Goal: Task Accomplishment & Management: Manage account settings

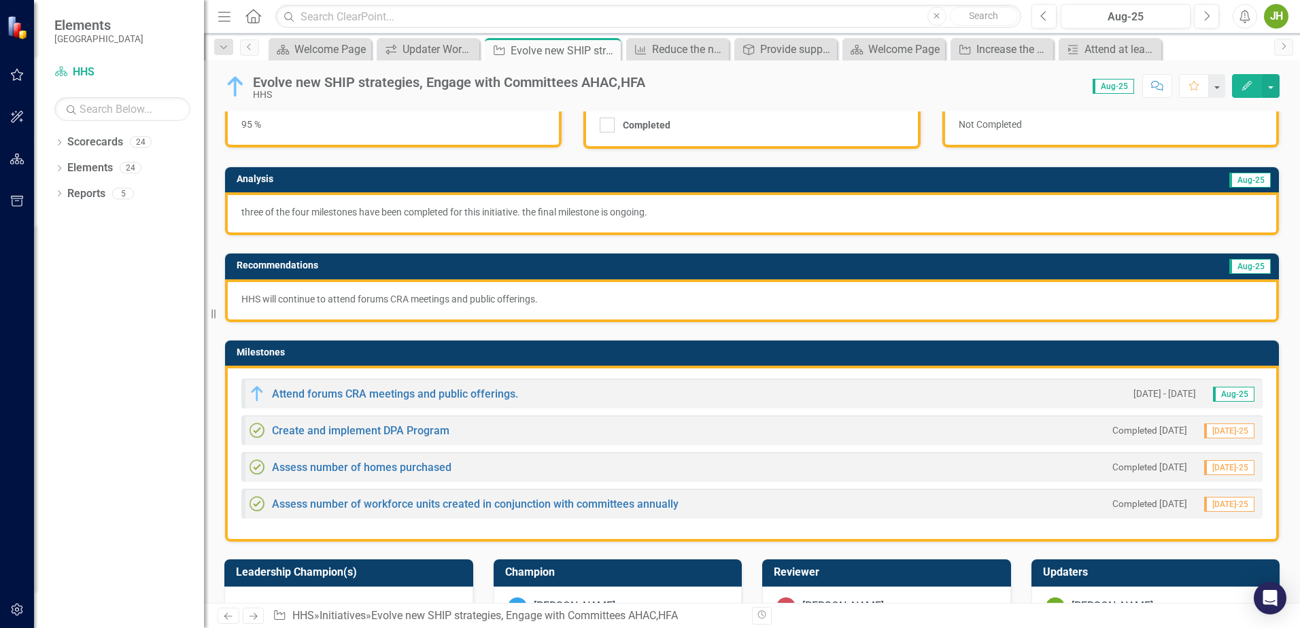
scroll to position [136, 0]
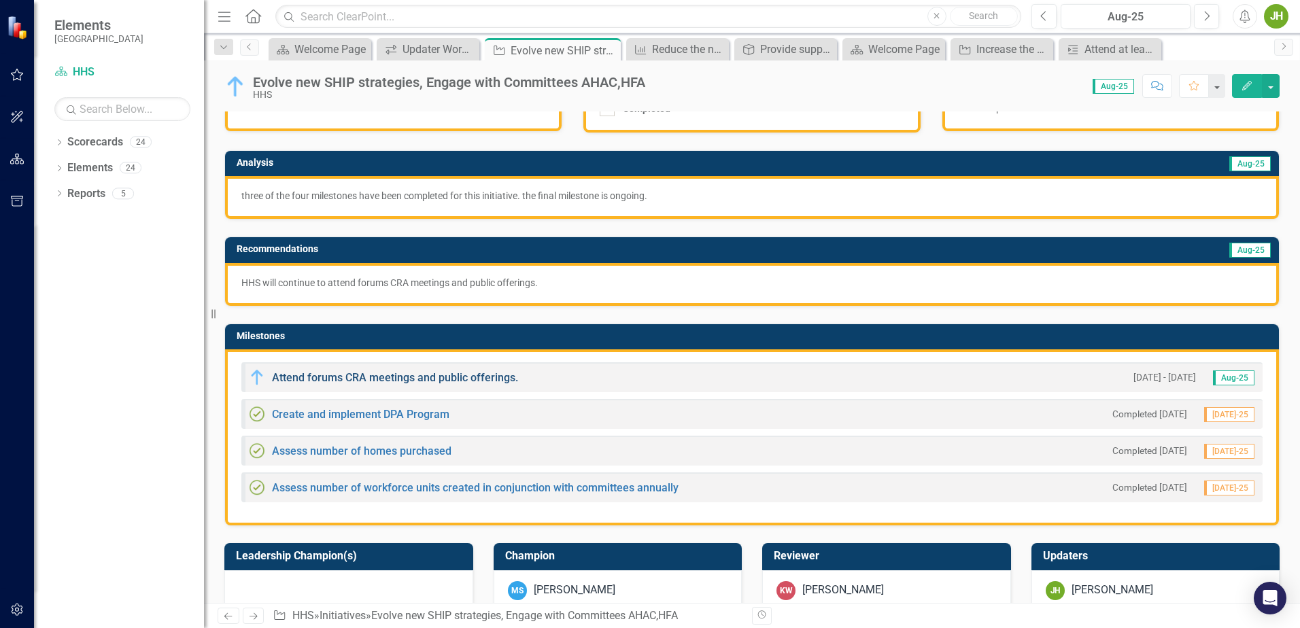
click at [370, 375] on link "Attend forums CRA meetings and public offerings." at bounding box center [395, 377] width 246 height 13
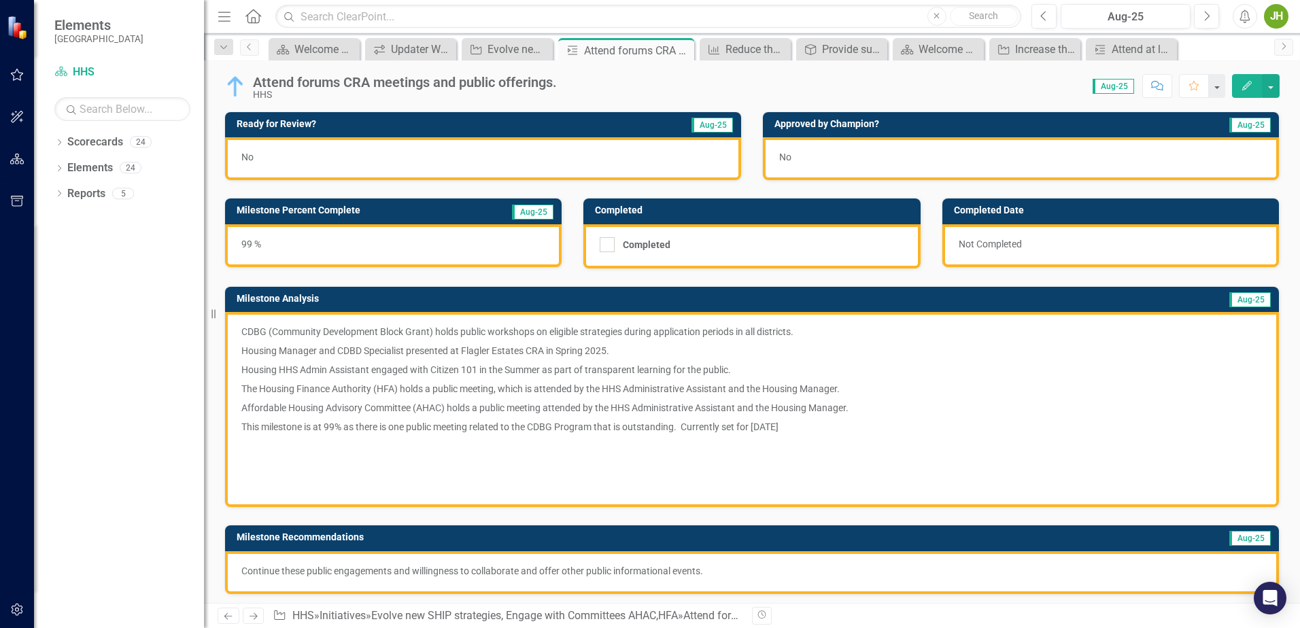
click at [460, 388] on p "The Housing Finance Authority (HFA) holds a public meeting, which is attended b…" at bounding box center [751, 388] width 1021 height 19
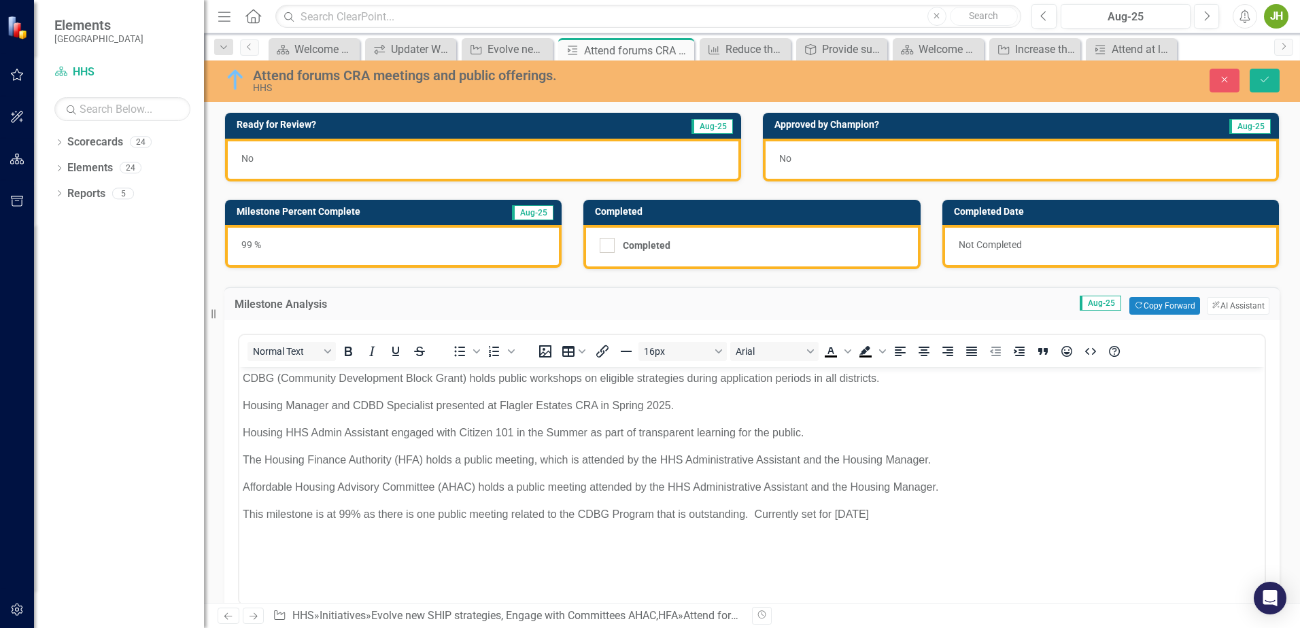
click at [495, 458] on p "The Housing Finance Authority (HFA) holds a public meeting, which is attended b…" at bounding box center [752, 460] width 1018 height 16
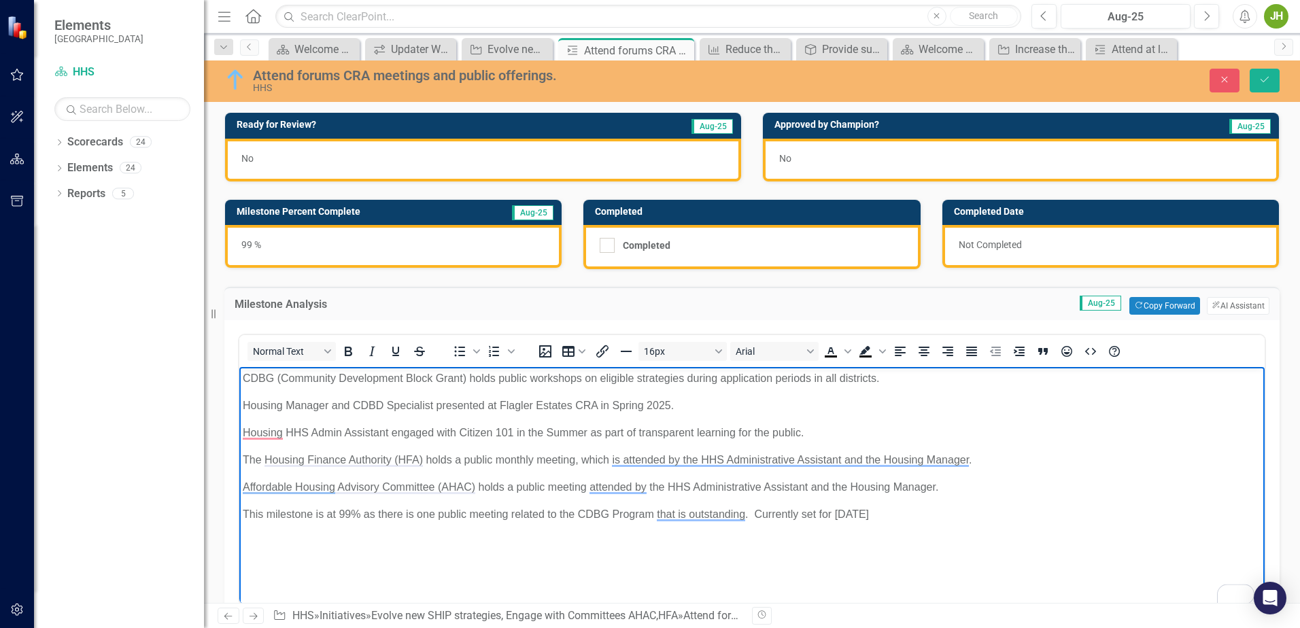
click at [572, 462] on p "The Housing Finance Authority (HFA) holds a public monthly meeting, which is at…" at bounding box center [752, 460] width 1018 height 16
click at [548, 487] on p "Affordable Housing Advisory Committee (AHAC) holds a public meeting attended by…" at bounding box center [752, 487] width 1018 height 16
click at [627, 487] on p "Affordable Housing Advisory Committee (AHAC) holds a public monthly meeting att…" at bounding box center [752, 487] width 1018 height 16
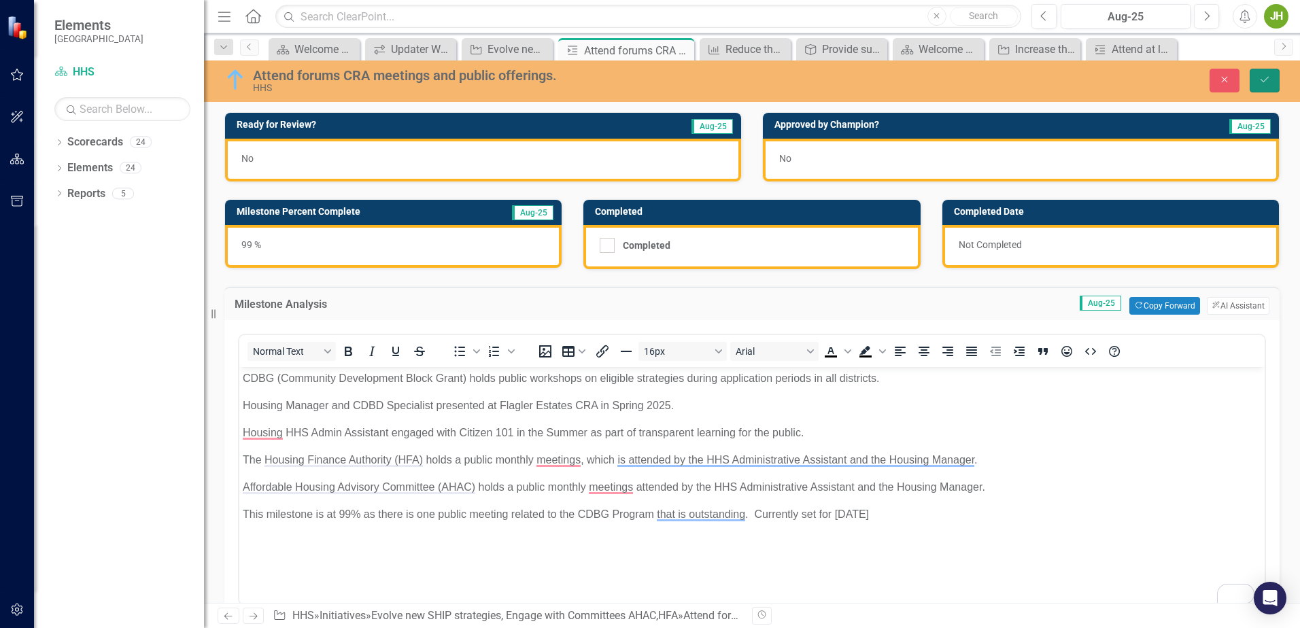
click at [1270, 77] on icon "Save" at bounding box center [1264, 80] width 12 height 10
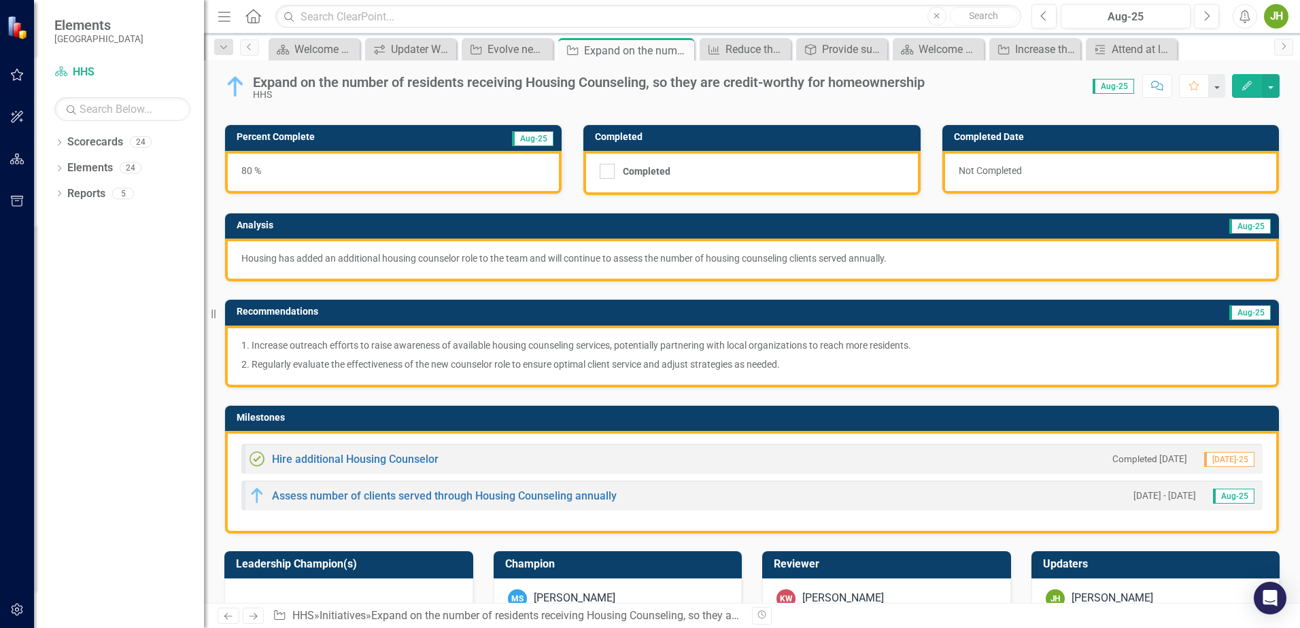
scroll to position [136, 0]
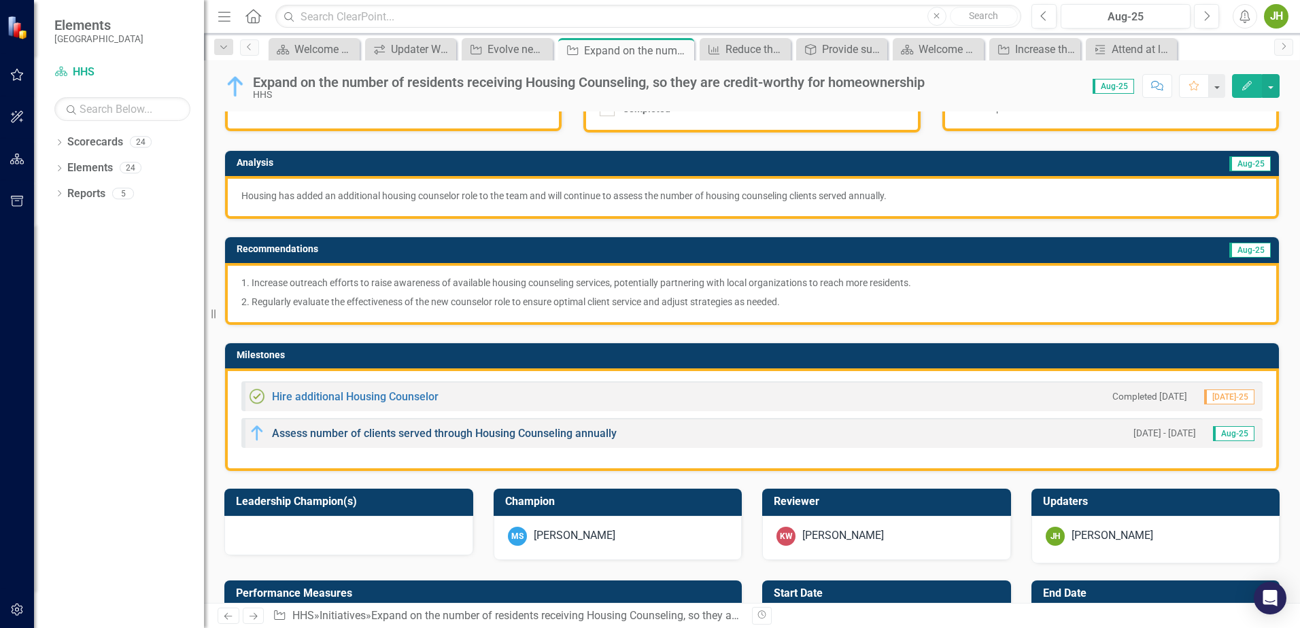
click at [469, 431] on link "Assess number of clients served through Housing Counseling annually" at bounding box center [444, 433] width 345 height 13
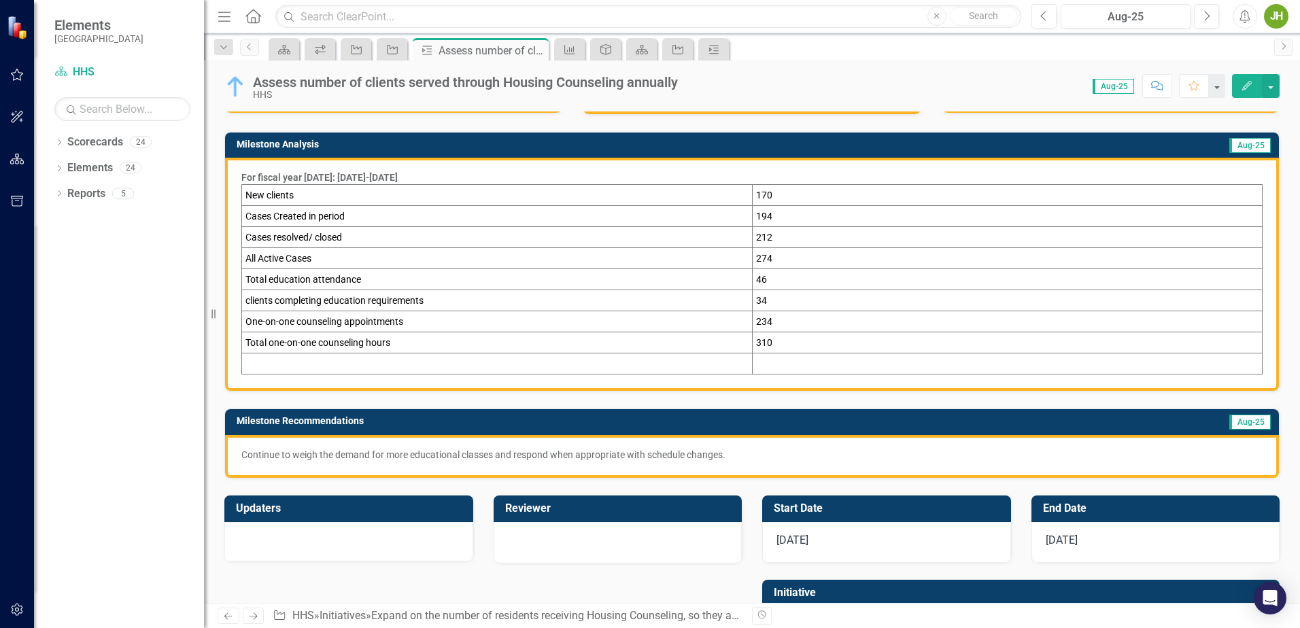
scroll to position [204, 0]
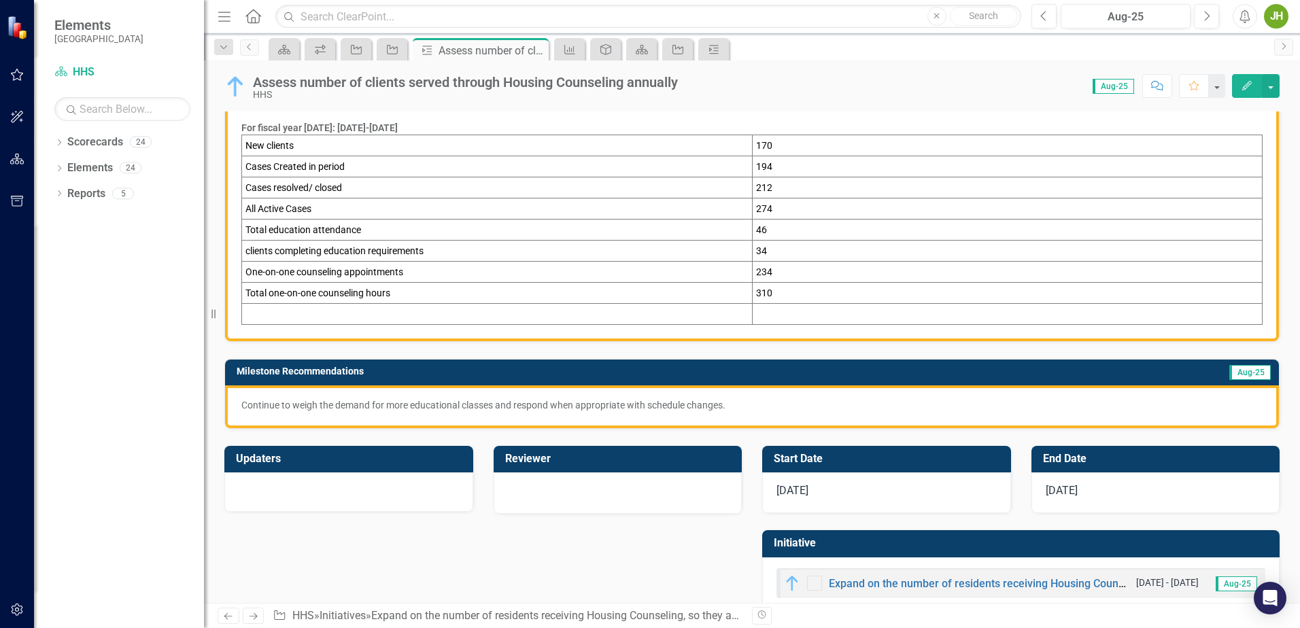
click at [1082, 489] on div "[DATE]" at bounding box center [1155, 492] width 249 height 41
click at [1079, 488] on div "[DATE]" at bounding box center [1155, 492] width 249 height 41
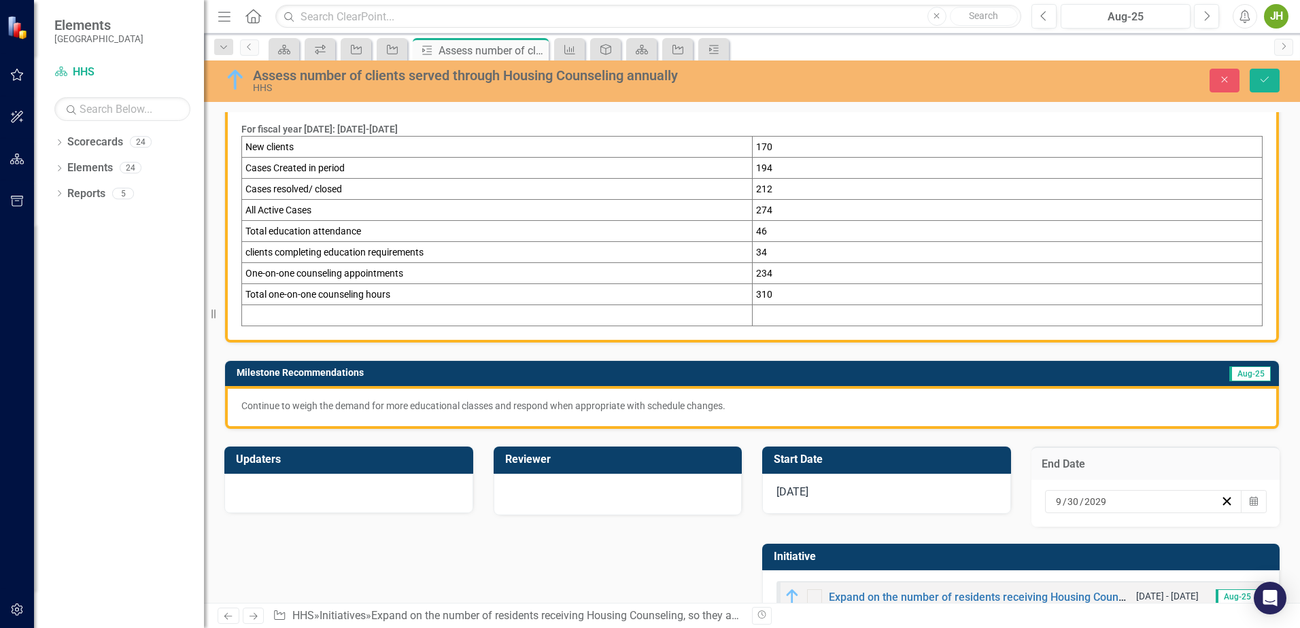
click at [1099, 502] on div "[DATE]" at bounding box center [1137, 502] width 167 height 14
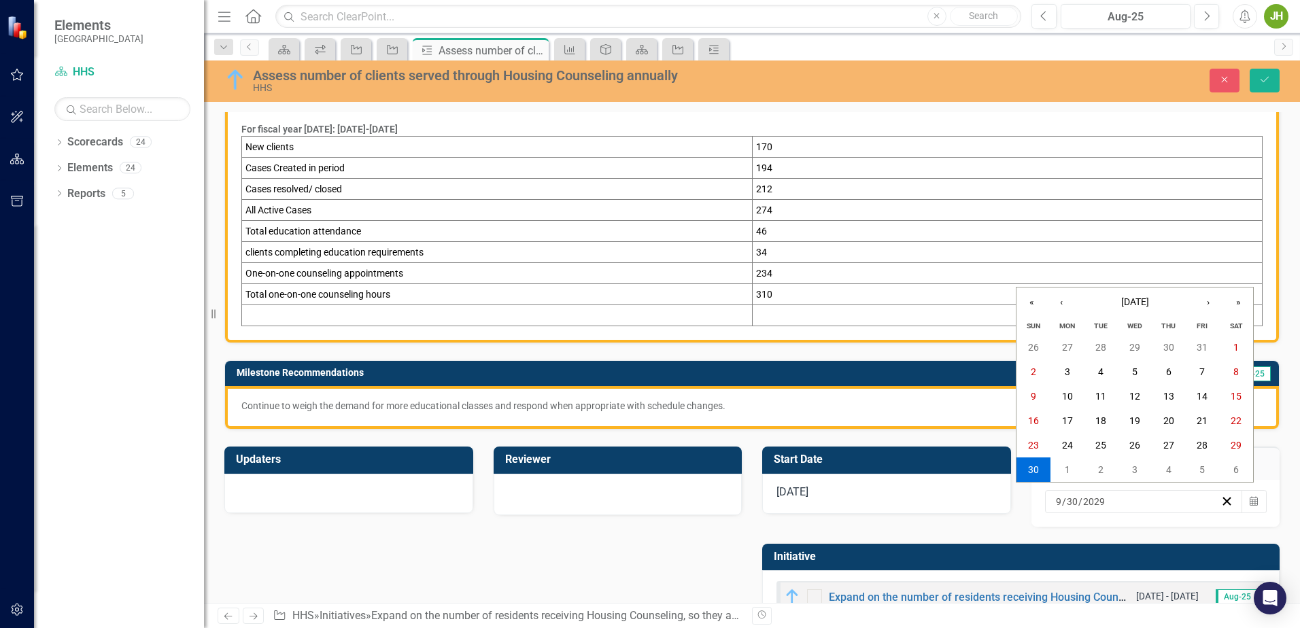
click at [1094, 502] on input "2029" at bounding box center [1093, 502] width 23 height 14
type input "2025"
click at [1058, 302] on button "‹" at bounding box center [1061, 303] width 30 height 30
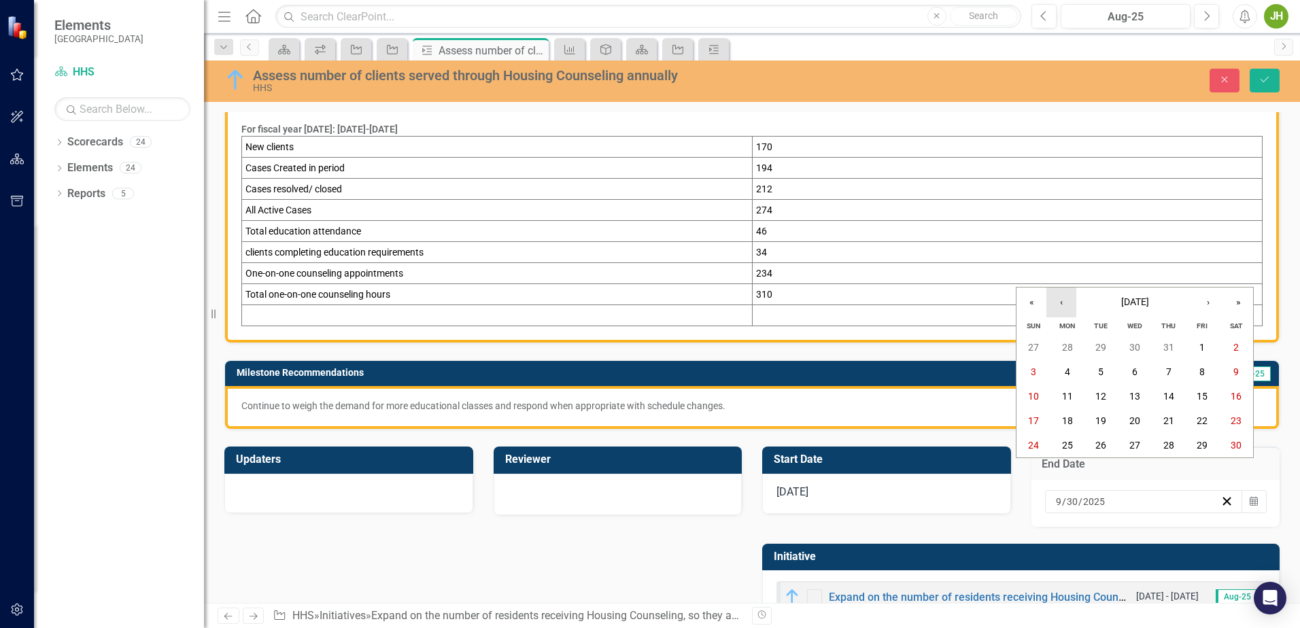
click at [1058, 302] on button "‹" at bounding box center [1061, 303] width 30 height 30
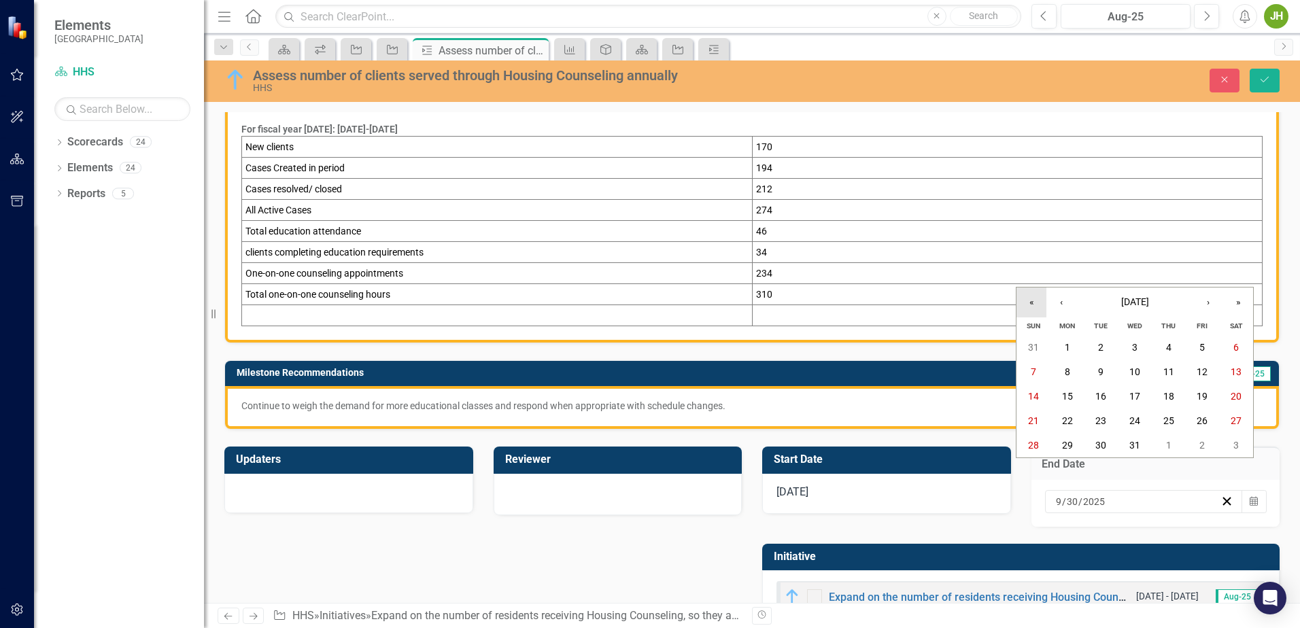
click at [1029, 302] on button "«" at bounding box center [1031, 303] width 30 height 30
click at [1062, 300] on button "‹" at bounding box center [1061, 303] width 30 height 30
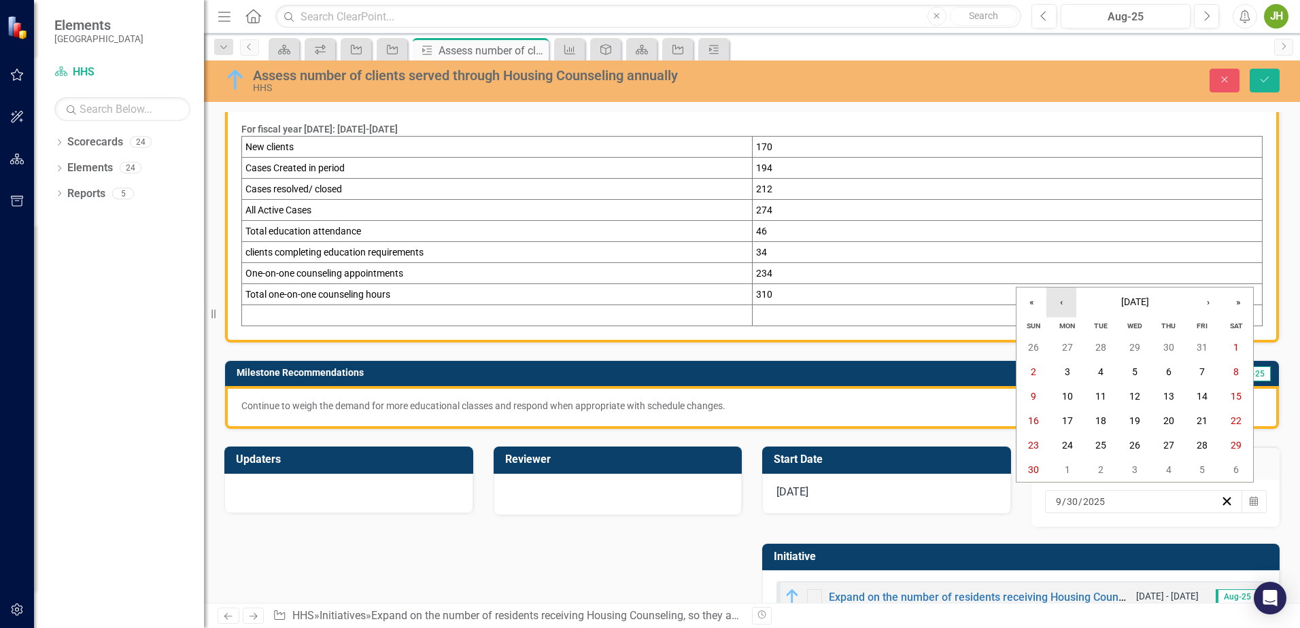
click at [1062, 300] on button "‹" at bounding box center [1061, 303] width 30 height 30
click at [1103, 347] on abbr "30" at bounding box center [1100, 347] width 11 height 11
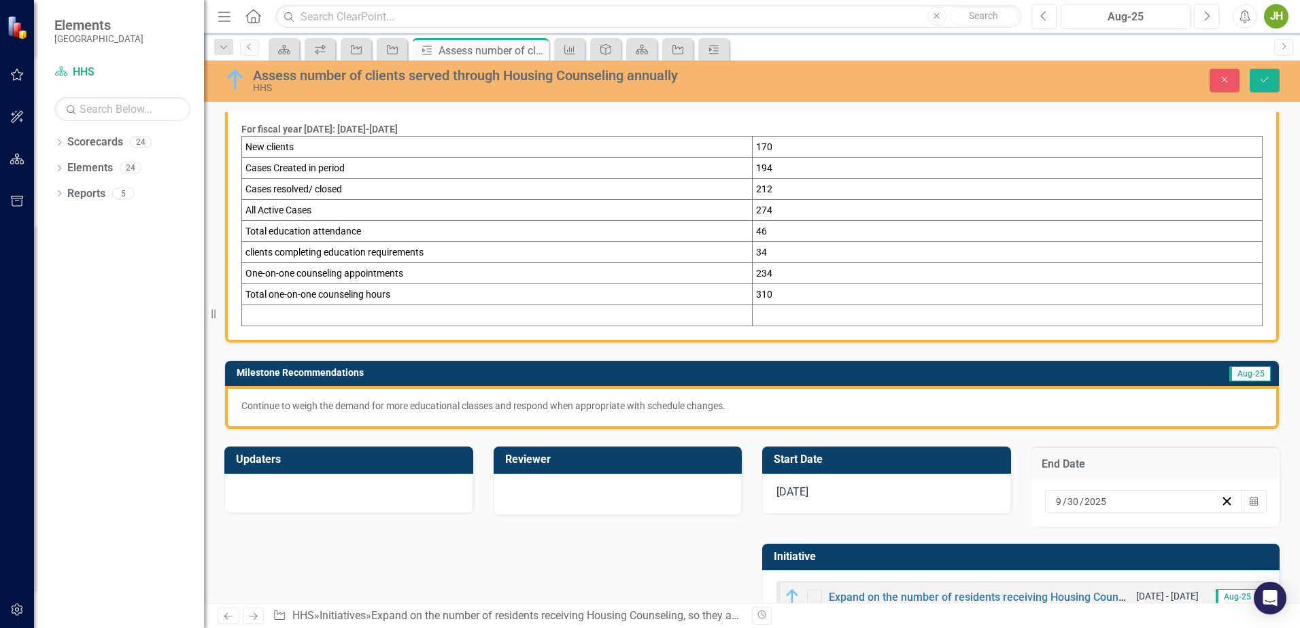
click at [1118, 454] on div "End Date" at bounding box center [1155, 463] width 249 height 33
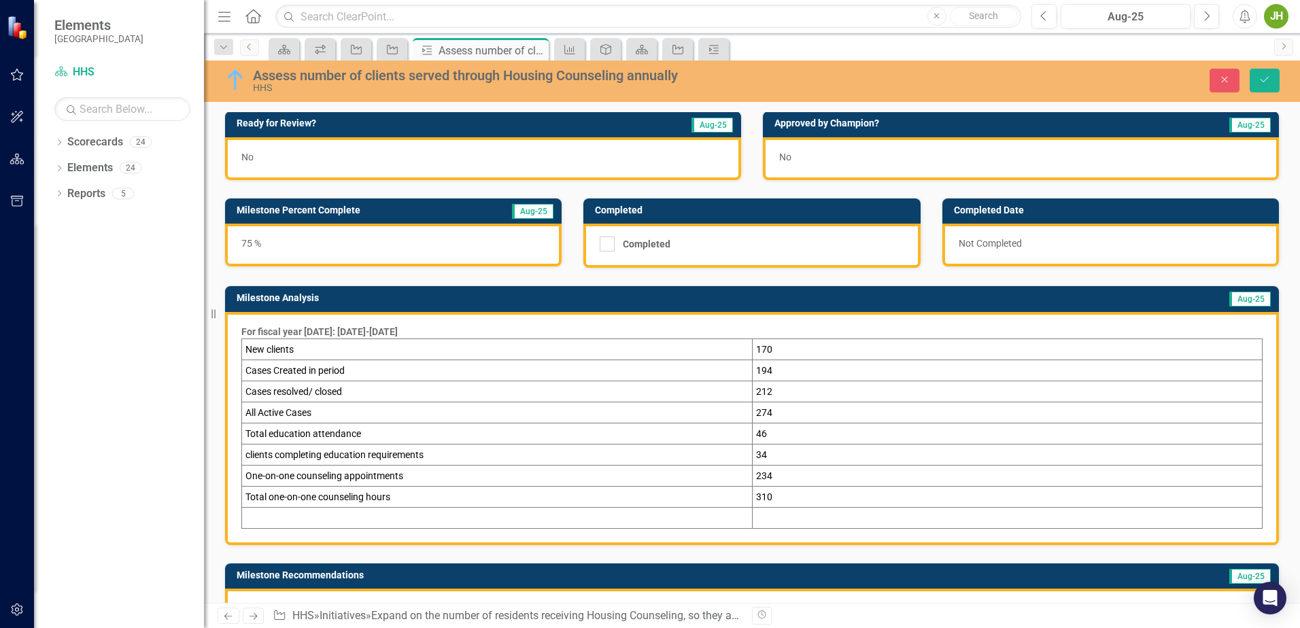
scroll to position [0, 0]
